Goal: Information Seeking & Learning: Learn about a topic

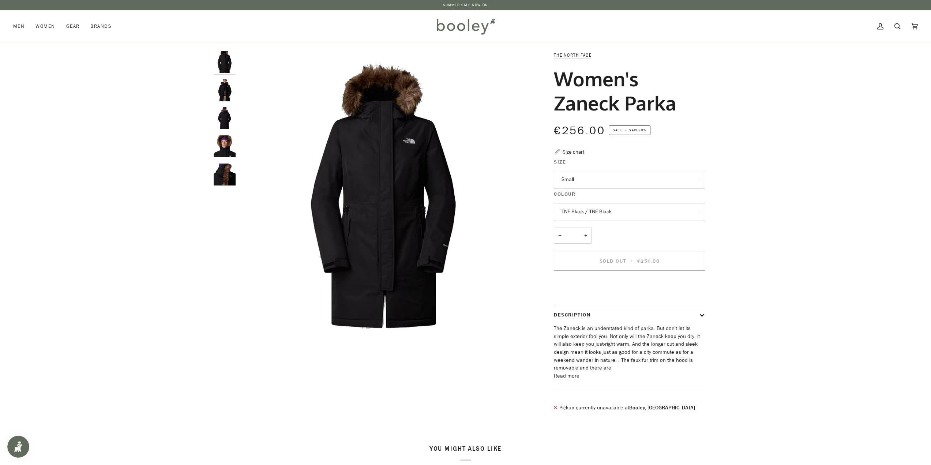
click at [228, 59] on img "The North Face Women's Zaneck Parka TNF Black - Booley Galway" at bounding box center [225, 62] width 22 height 22
click at [225, 93] on img "The North Face Women's Zaneck Parka TNF Black - Booley Galway" at bounding box center [225, 90] width 22 height 22
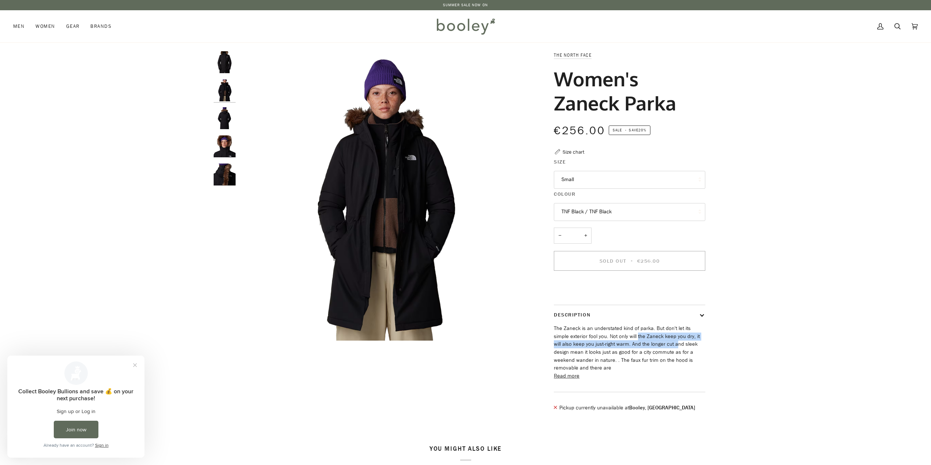
drag, startPoint x: 620, startPoint y: 348, endPoint x: 655, endPoint y: 356, distance: 35.7
click at [655, 356] on p "The Zaneck is an understated kind of parka. But don't let its simple exterior f…" at bounding box center [629, 349] width 151 height 48
click at [562, 380] on button "Read more" at bounding box center [567, 376] width 26 height 8
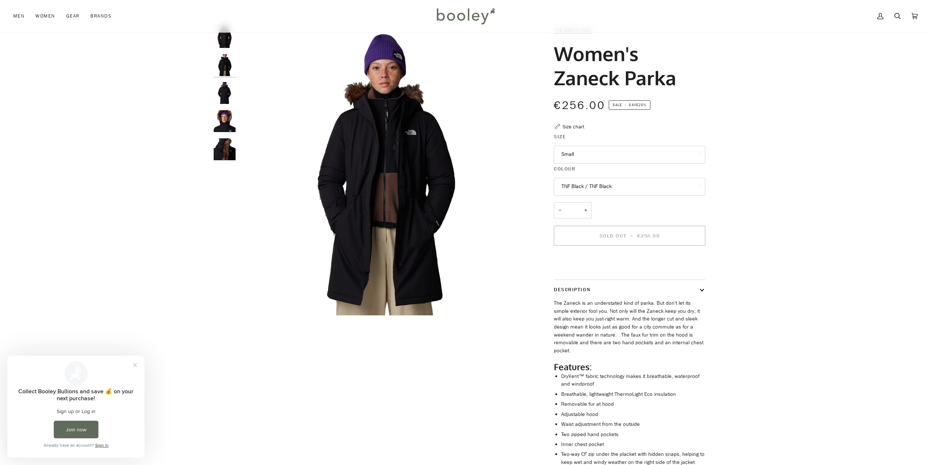
scroll to position [73, 0]
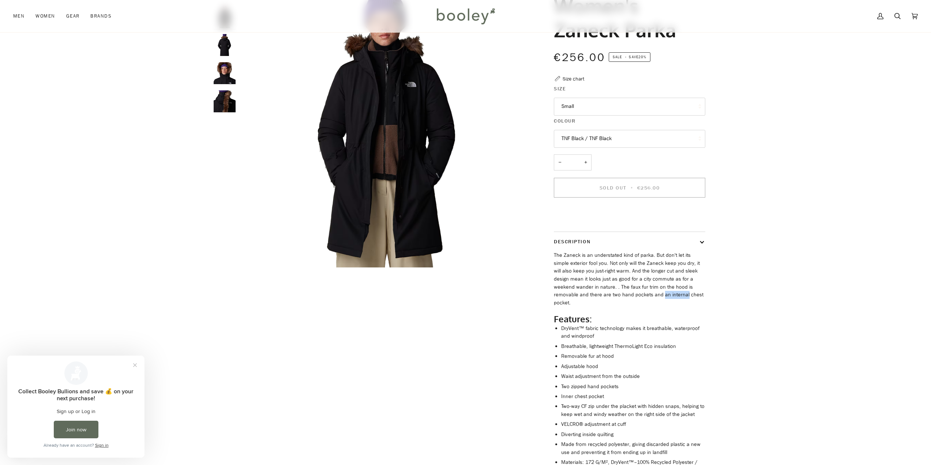
drag, startPoint x: 604, startPoint y: 307, endPoint x: 628, endPoint y: 310, distance: 23.9
click at [628, 307] on p "The Zaneck is an understated kind of parka. But don't let its simple exterior f…" at bounding box center [629, 279] width 151 height 56
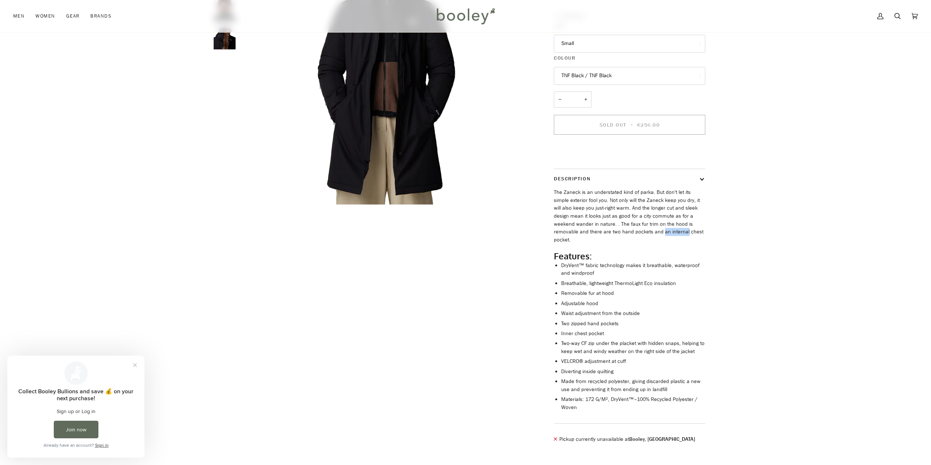
scroll to position [146, 0]
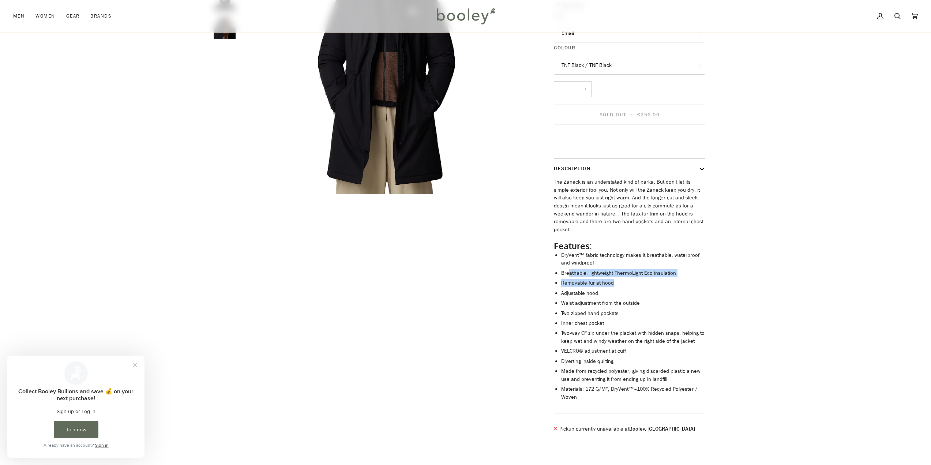
drag, startPoint x: 569, startPoint y: 278, endPoint x: 630, endPoint y: 285, distance: 62.2
click at [630, 285] on ul "DryVent™ fabric technology makes it breathable, waterproof and windproof Breath…" at bounding box center [633, 326] width 144 height 150
click at [634, 277] on li "Breathable, lightweight ThermoLight Eco insulation" at bounding box center [633, 273] width 144 height 8
drag, startPoint x: 646, startPoint y: 278, endPoint x: 588, endPoint y: 278, distance: 58.5
click at [588, 277] on li "Breathable, lightweight ThermoLight Eco insulation" at bounding box center [633, 273] width 144 height 8
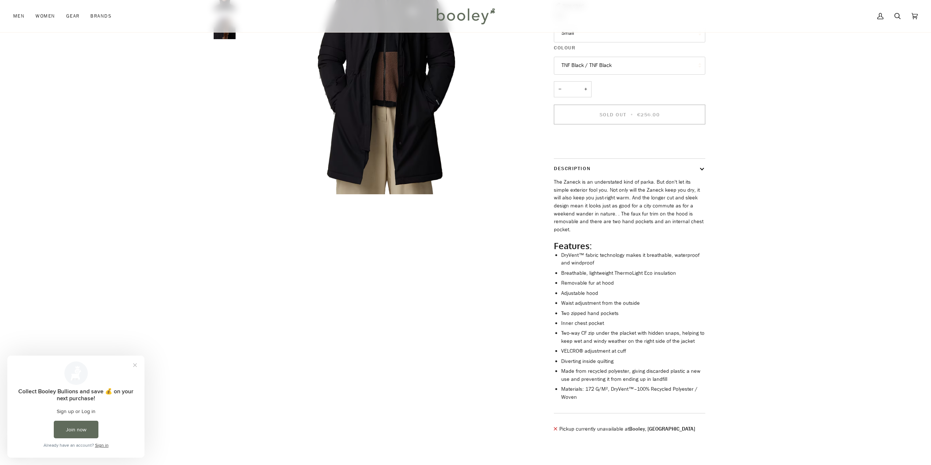
click at [586, 277] on li "Breathable, lightweight ThermoLight Eco insulation" at bounding box center [633, 273] width 144 height 8
drag, startPoint x: 576, startPoint y: 289, endPoint x: 605, endPoint y: 292, distance: 29.4
click at [605, 292] on ul "DryVent™ fabric technology makes it breathable, waterproof and windproof Breath…" at bounding box center [633, 326] width 144 height 150
drag, startPoint x: 596, startPoint y: 303, endPoint x: 608, endPoint y: 306, distance: 13.0
click at [608, 306] on ul "DryVent™ fabric technology makes it breathable, waterproof and windproof Breath…" at bounding box center [633, 326] width 144 height 150
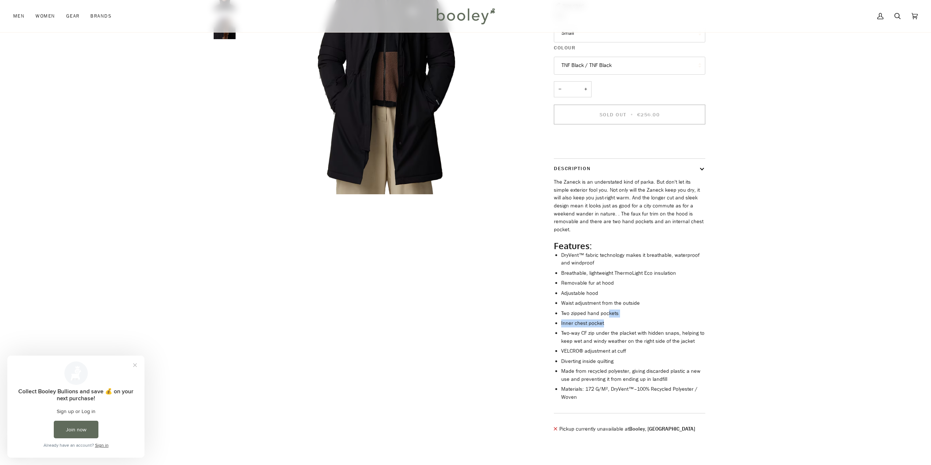
drag, startPoint x: 608, startPoint y: 314, endPoint x: 604, endPoint y: 327, distance: 14.1
click at [604, 327] on ul "DryVent™ fabric technology makes it breathable, waterproof and windproof Breath…" at bounding box center [633, 326] width 144 height 150
click at [598, 340] on li "Two-way CF zip under the placket with hidden snaps, helping to keep wet and win…" at bounding box center [633, 337] width 144 height 16
drag, startPoint x: 578, startPoint y: 336, endPoint x: 607, endPoint y: 352, distance: 33.1
click at [607, 352] on ul "DryVent™ fabric technology makes it breathable, waterproof and windproof Breath…" at bounding box center [633, 326] width 144 height 150
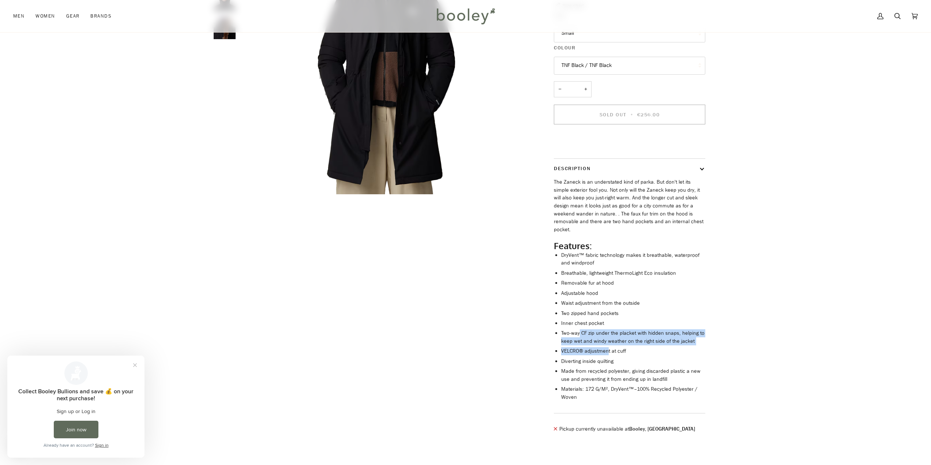
click at [607, 353] on li "VELCRO® adjustment at cuff" at bounding box center [633, 351] width 144 height 8
